Goal: Use online tool/utility: Utilize a website feature to perform a specific function

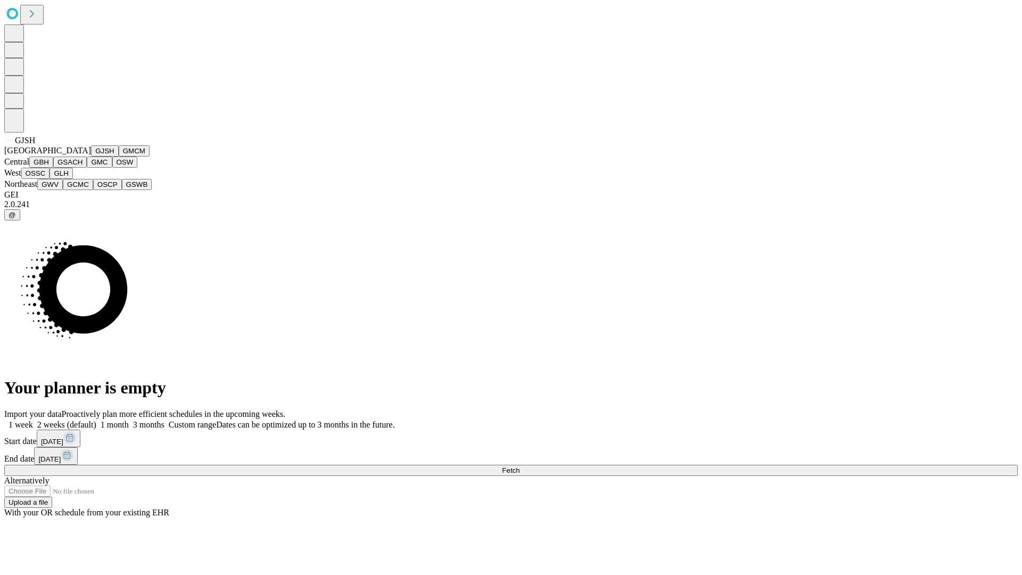
click at [91, 156] on button "GJSH" at bounding box center [105, 150] width 28 height 11
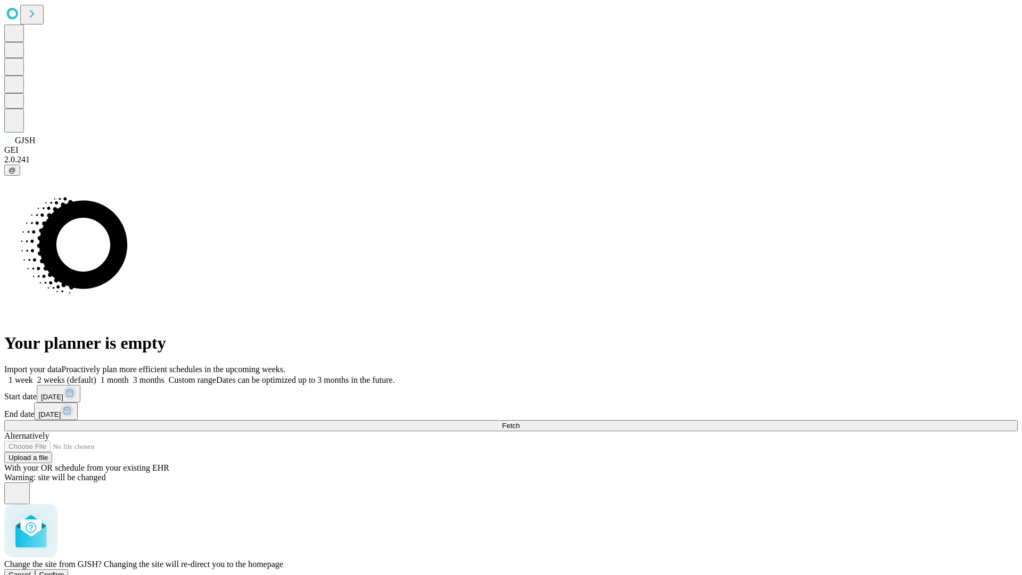
click at [64, 571] on span "Confirm" at bounding box center [51, 575] width 25 height 8
click at [33, 375] on label "1 week" at bounding box center [18, 379] width 29 height 9
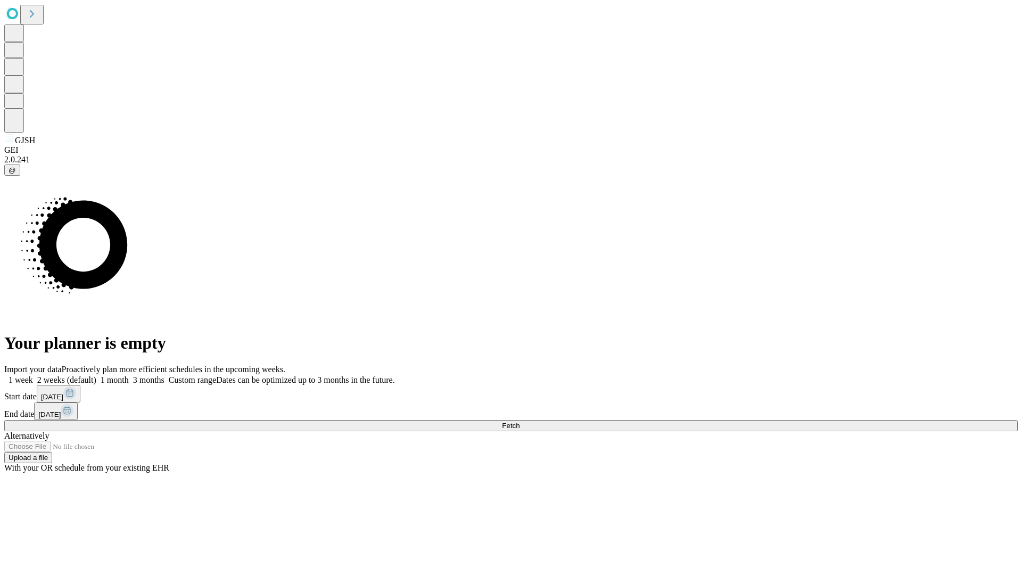
click at [520, 422] on span "Fetch" at bounding box center [511, 426] width 18 height 8
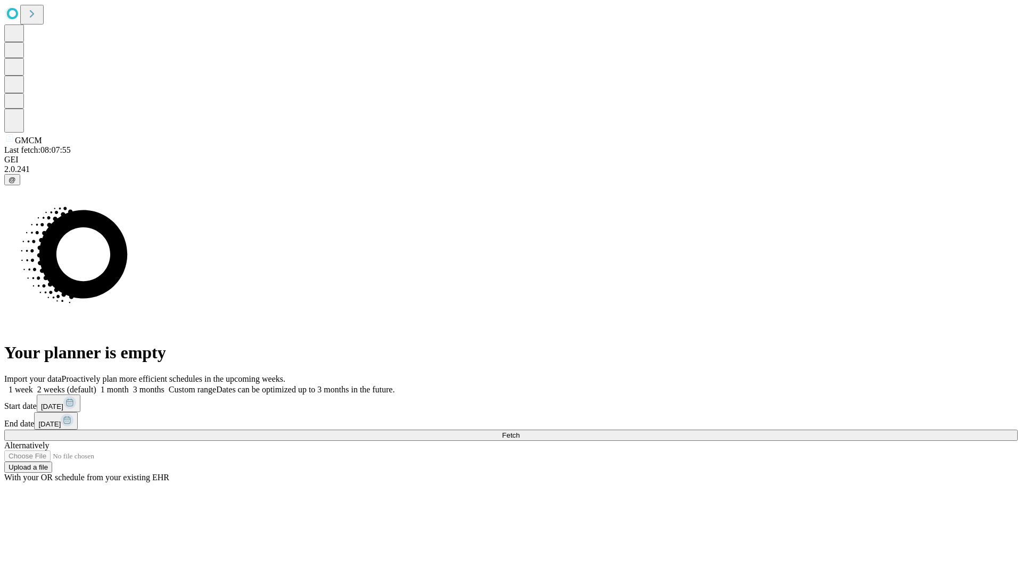
click at [33, 385] on label "1 week" at bounding box center [18, 389] width 29 height 9
click at [520, 431] on span "Fetch" at bounding box center [511, 435] width 18 height 8
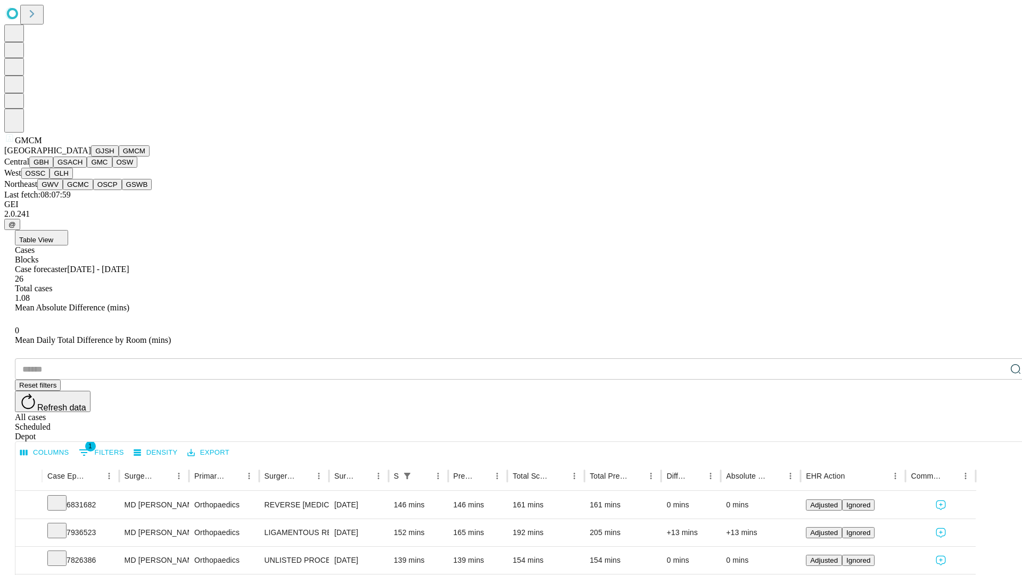
click at [53, 168] on button "GBH" at bounding box center [41, 161] width 24 height 11
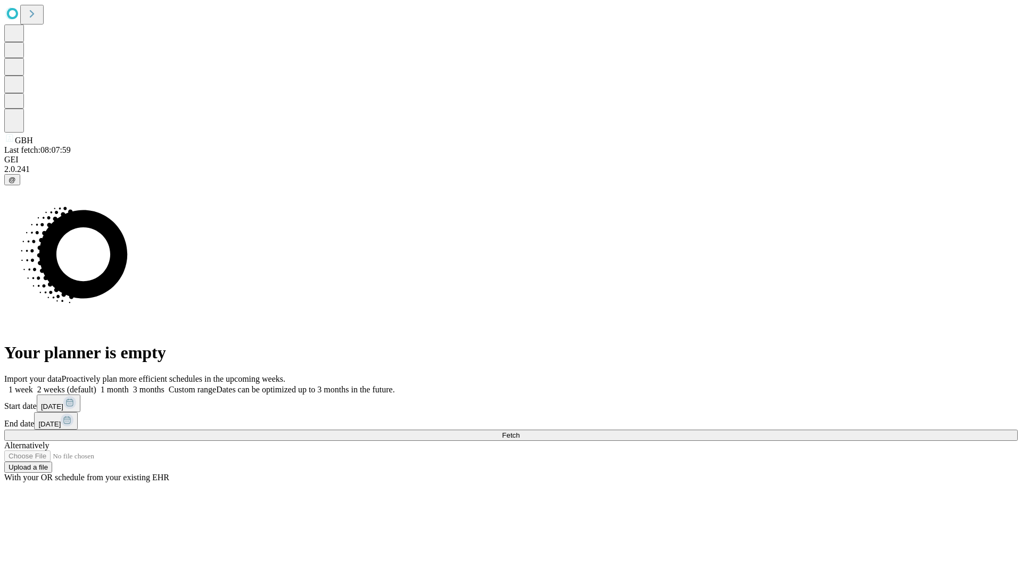
click at [33, 385] on label "1 week" at bounding box center [18, 389] width 29 height 9
click at [520, 431] on span "Fetch" at bounding box center [511, 435] width 18 height 8
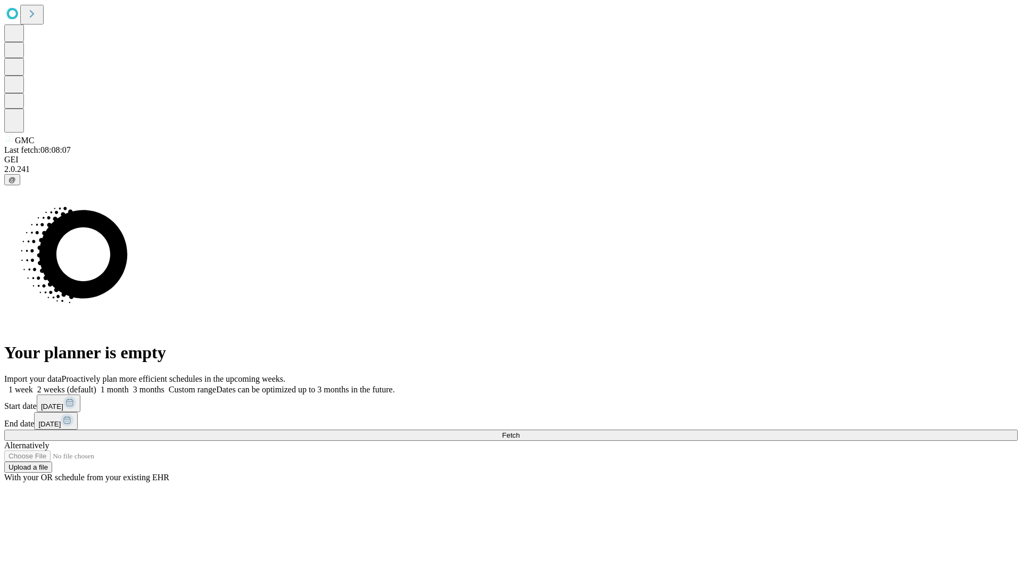
click at [33, 385] on label "1 week" at bounding box center [18, 389] width 29 height 9
click at [520, 431] on span "Fetch" at bounding box center [511, 435] width 18 height 8
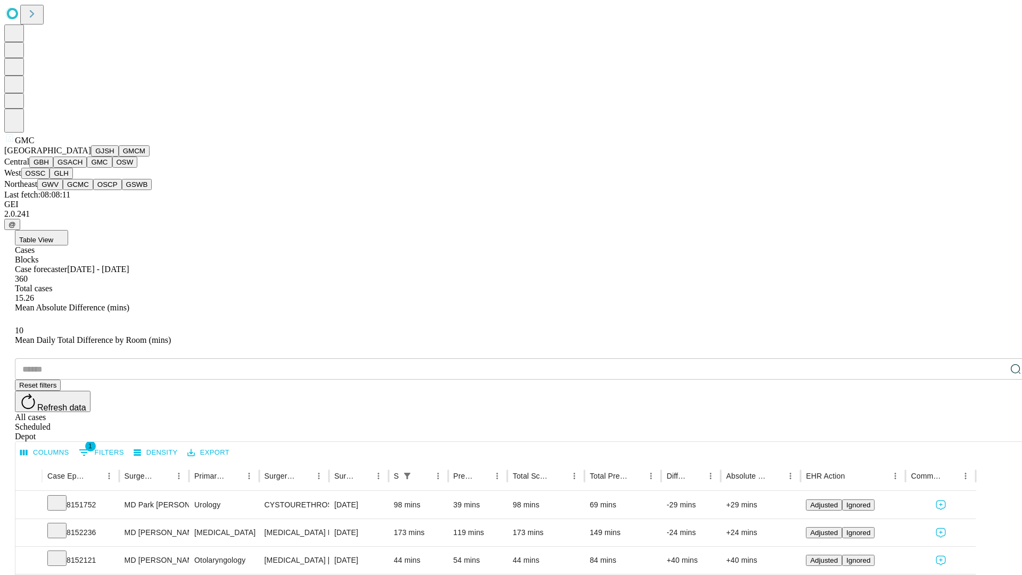
click at [112, 168] on button "OSW" at bounding box center [125, 161] width 26 height 11
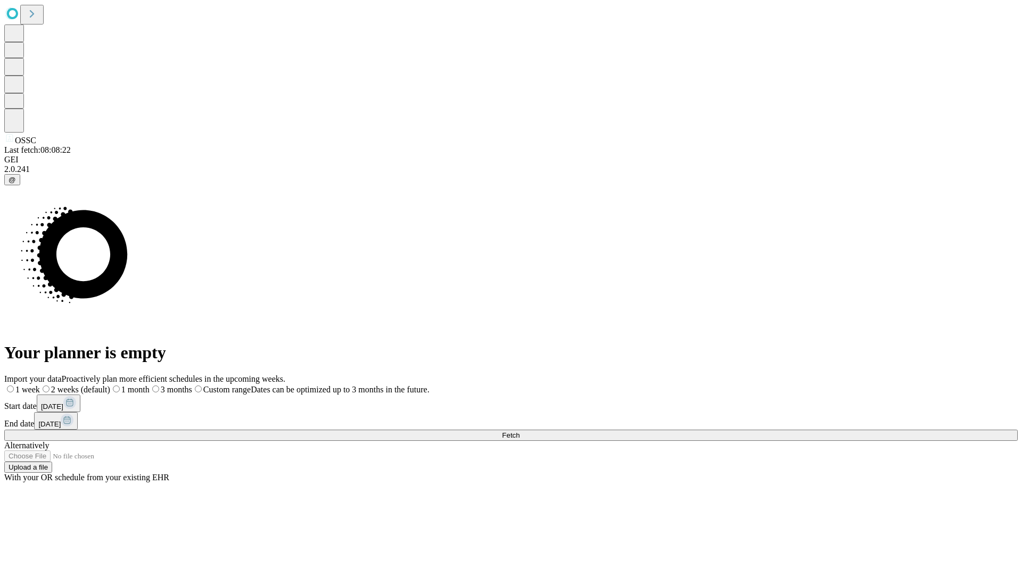
click at [40, 385] on label "1 week" at bounding box center [22, 389] width 36 height 9
click at [520, 431] on span "Fetch" at bounding box center [511, 435] width 18 height 8
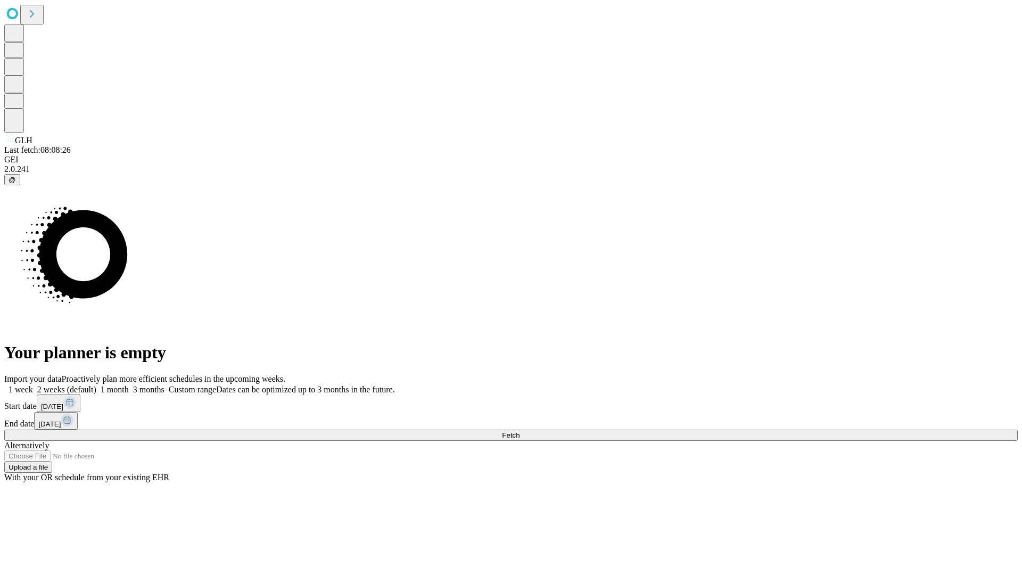
click at [33, 385] on label "1 week" at bounding box center [18, 389] width 29 height 9
click at [520, 431] on span "Fetch" at bounding box center [511, 435] width 18 height 8
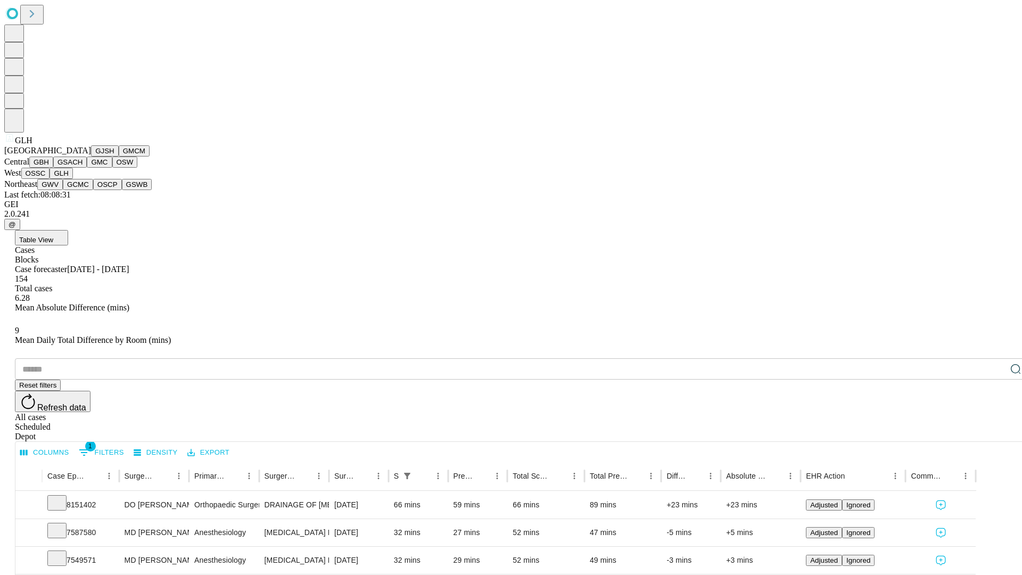
click at [63, 190] on button "GWV" at bounding box center [50, 184] width 26 height 11
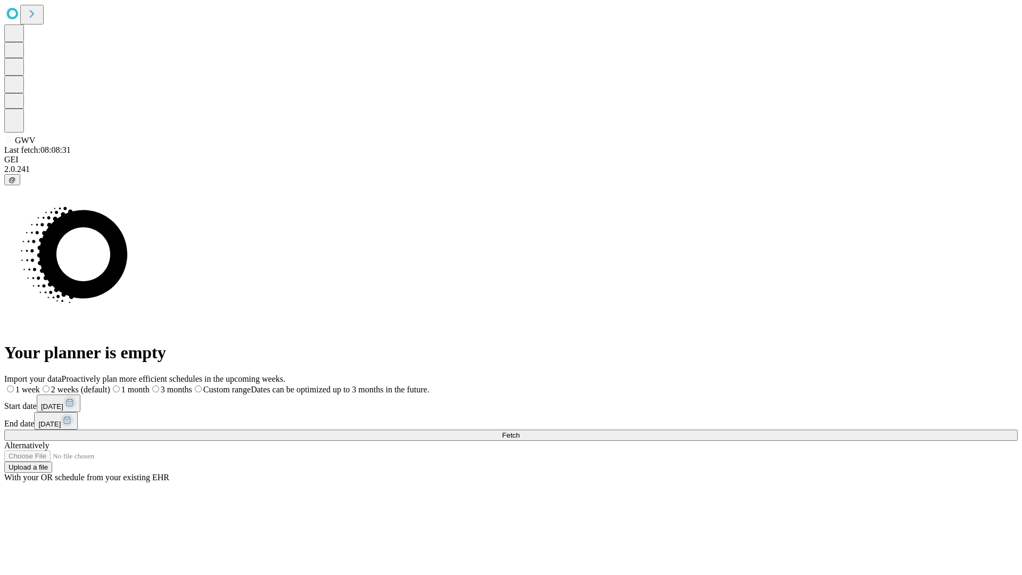
click at [40, 385] on label "1 week" at bounding box center [22, 389] width 36 height 9
click at [520, 431] on span "Fetch" at bounding box center [511, 435] width 18 height 8
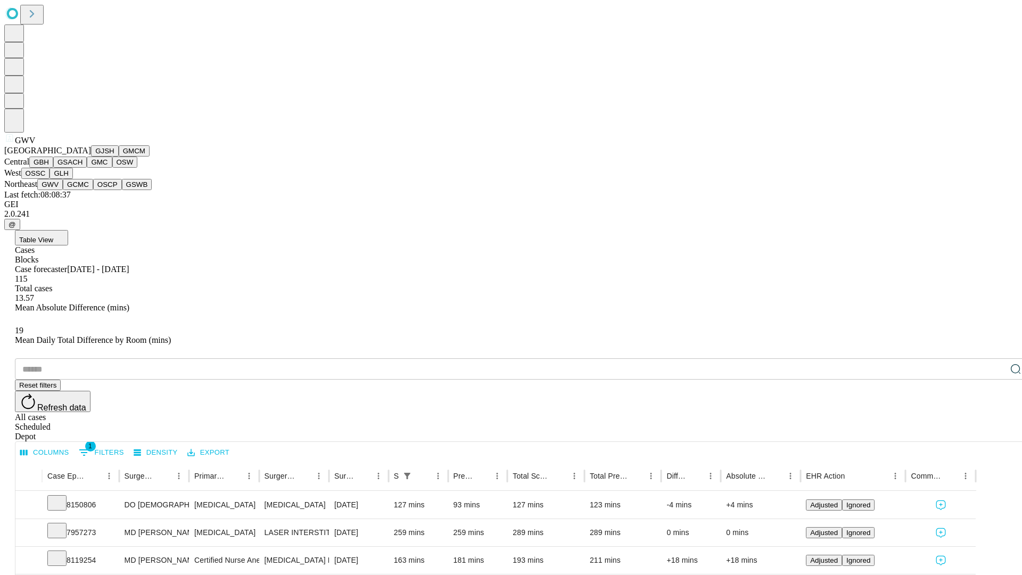
click at [83, 190] on button "GCMC" at bounding box center [78, 184] width 30 height 11
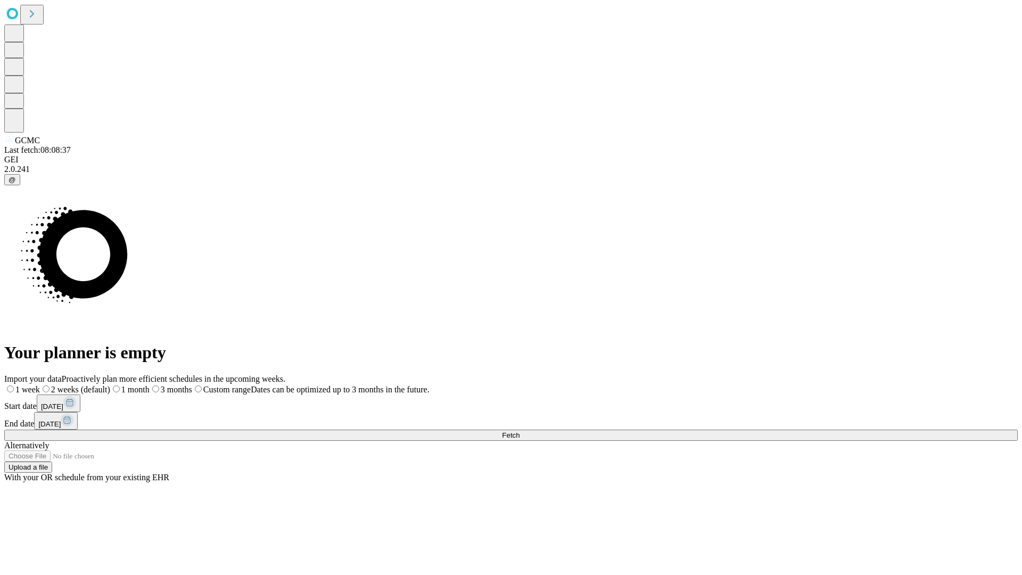
click at [40, 385] on label "1 week" at bounding box center [22, 389] width 36 height 9
click at [520, 431] on span "Fetch" at bounding box center [511, 435] width 18 height 8
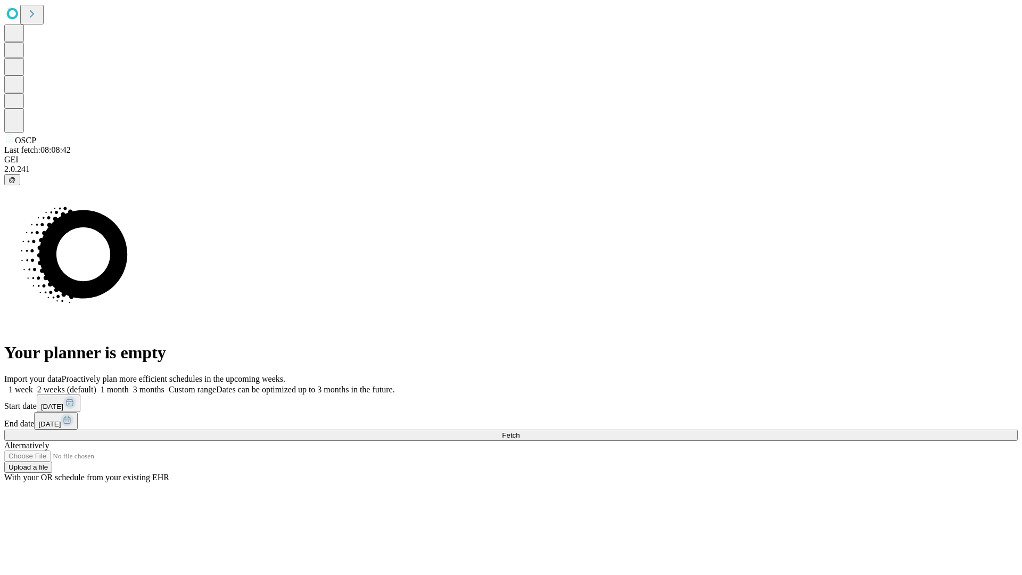
click at [33, 385] on label "1 week" at bounding box center [18, 389] width 29 height 9
click at [520, 431] on span "Fetch" at bounding box center [511, 435] width 18 height 8
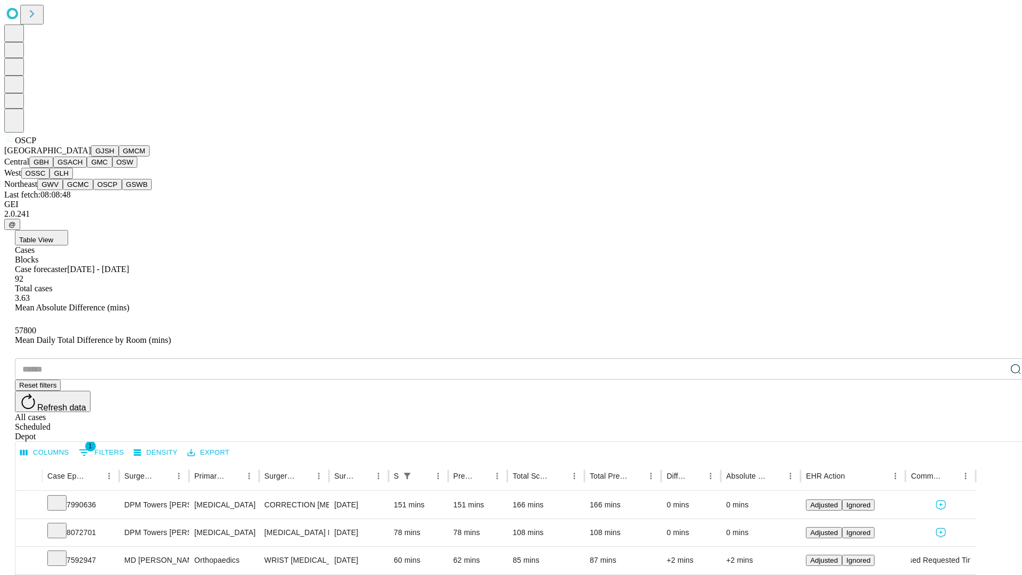
click at [122, 190] on button "GSWB" at bounding box center [137, 184] width 30 height 11
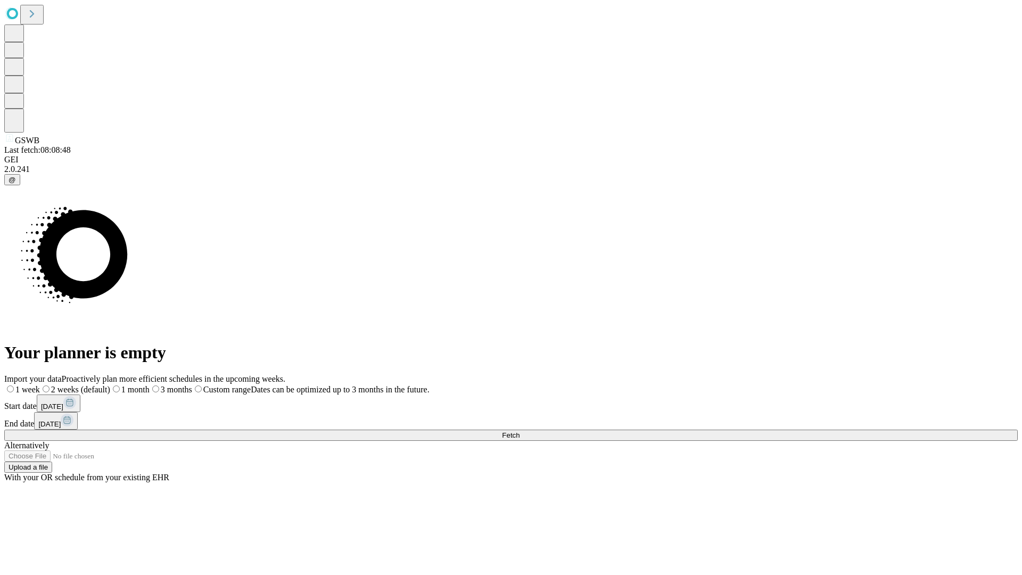
click at [40, 385] on label "1 week" at bounding box center [22, 389] width 36 height 9
click at [520, 431] on span "Fetch" at bounding box center [511, 435] width 18 height 8
